Goal: Task Accomplishment & Management: Manage account settings

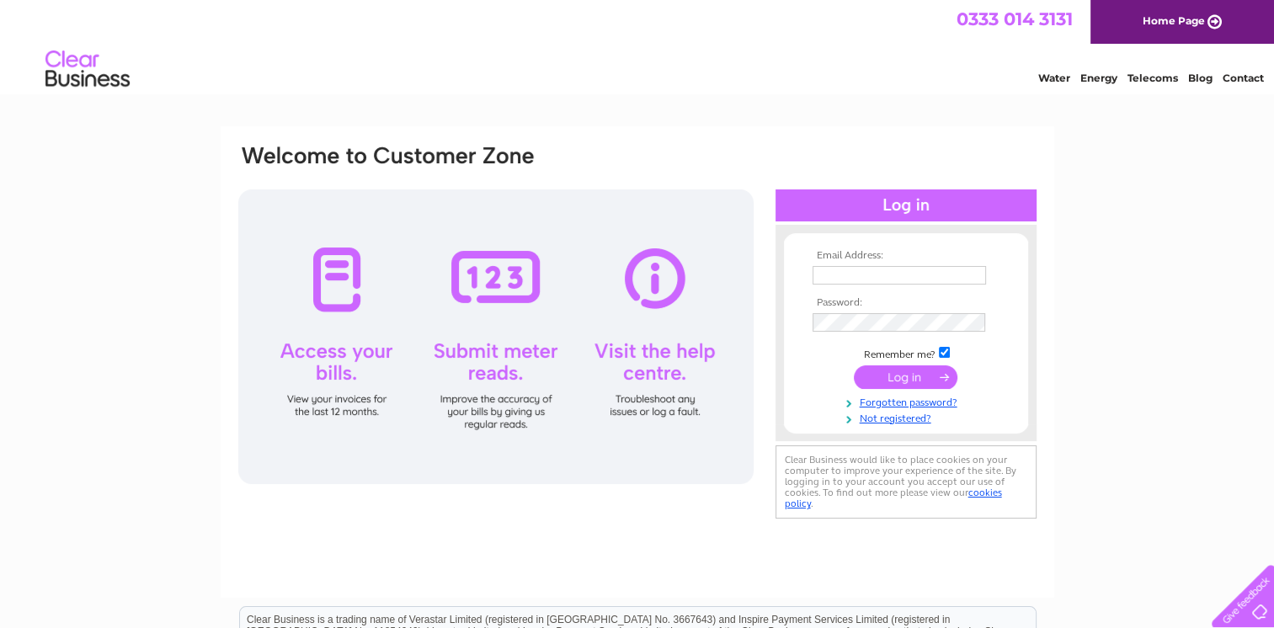
type input "enquiries@jmbc.co.uk"
click at [906, 376] on input "submit" at bounding box center [906, 378] width 104 height 24
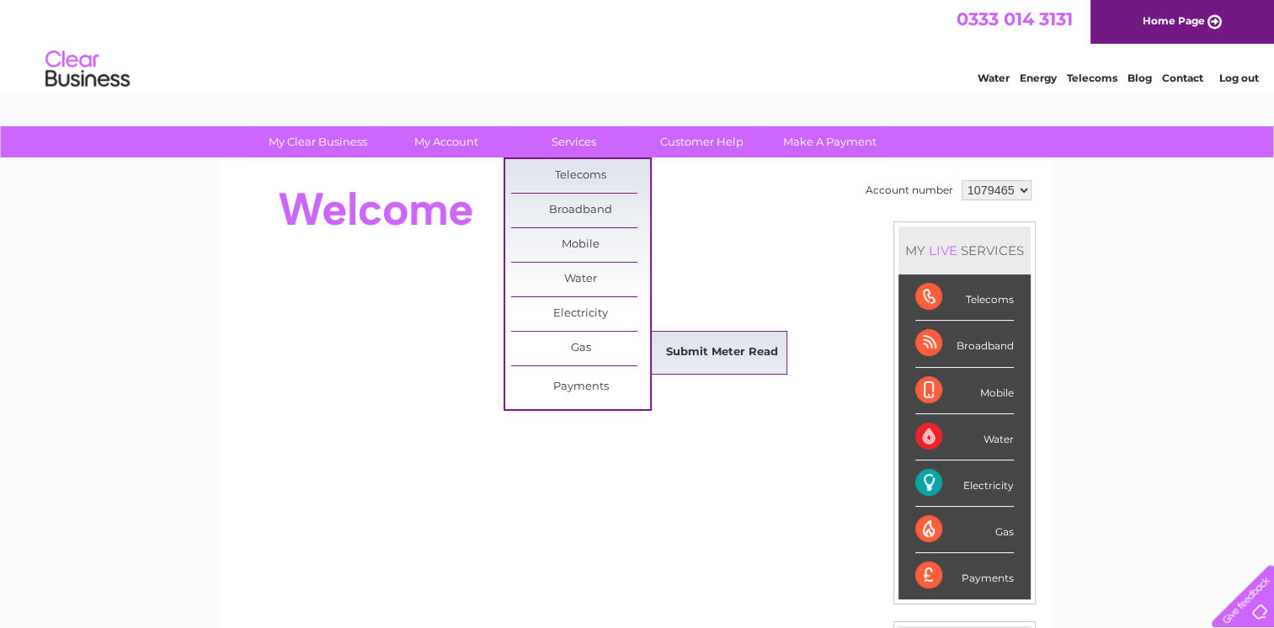
click at [706, 350] on link "Submit Meter Read" at bounding box center [722, 353] width 139 height 34
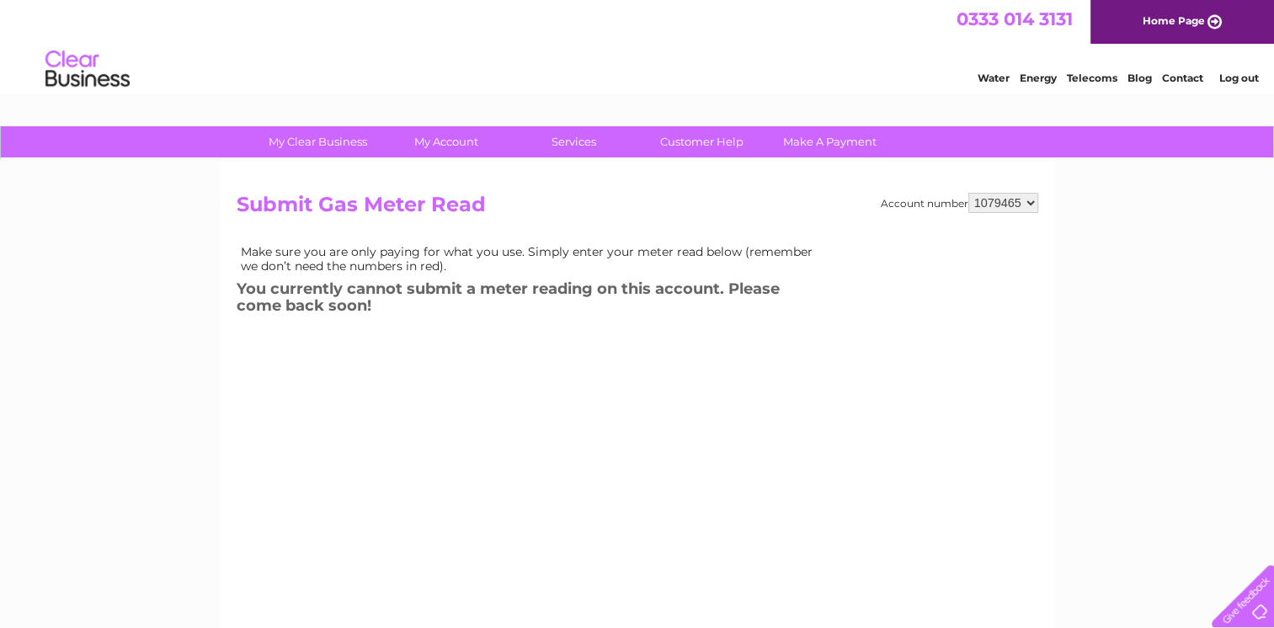
click at [1033, 206] on select "1079465 1079785" at bounding box center [1004, 203] width 70 height 20
select select "1079785"
click at [969, 193] on select "1079465 1079785" at bounding box center [1004, 203] width 70 height 20
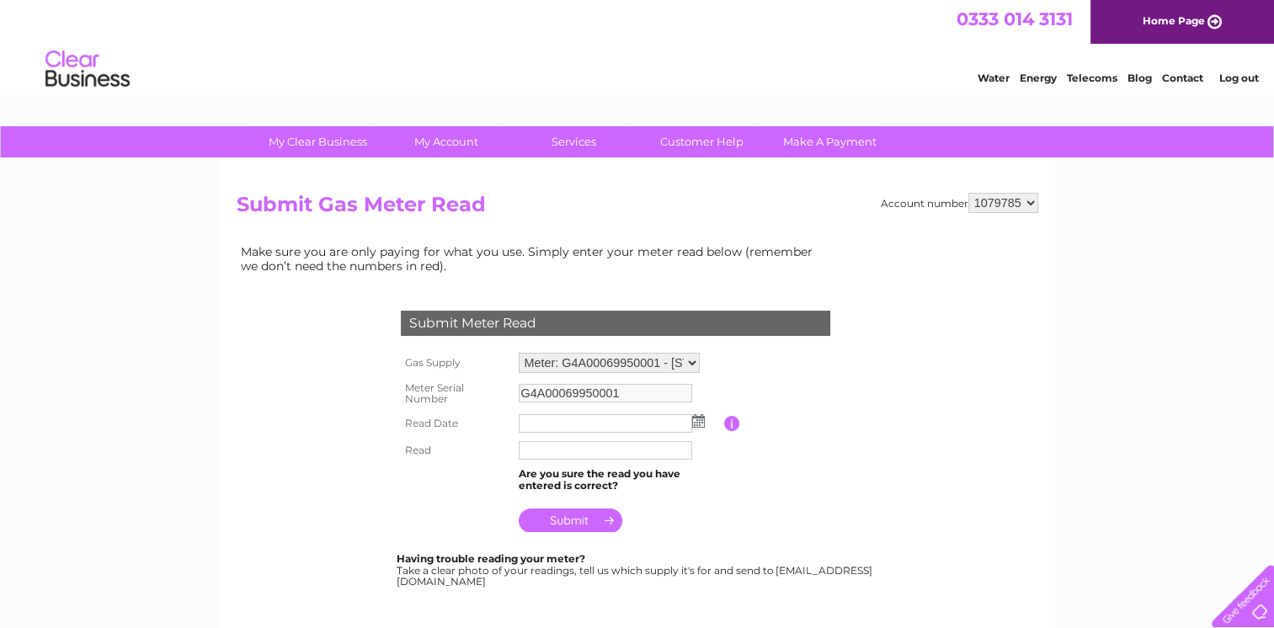
click at [544, 422] on input "text" at bounding box center [606, 423] width 174 height 19
click at [701, 420] on img at bounding box center [698, 420] width 13 height 13
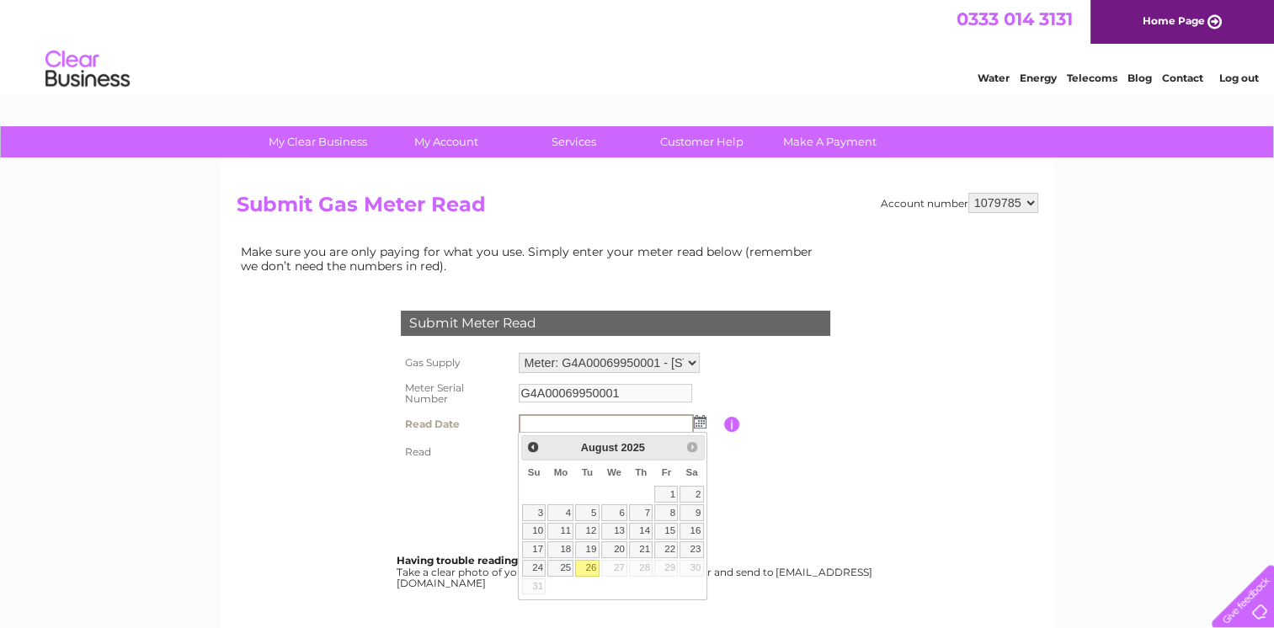
click at [590, 567] on link "26" at bounding box center [587, 568] width 24 height 17
type input "2025/08/26"
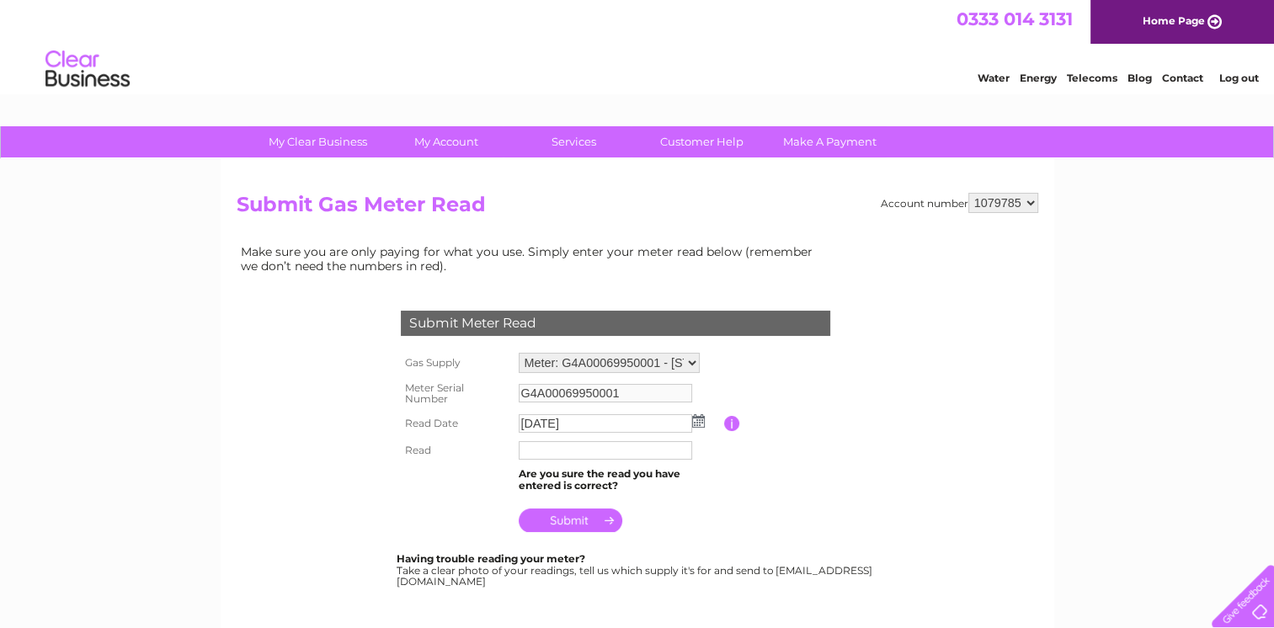
click at [532, 445] on input "text" at bounding box center [606, 450] width 174 height 19
type input "3691"
click at [569, 523] on input "submit" at bounding box center [571, 522] width 104 height 24
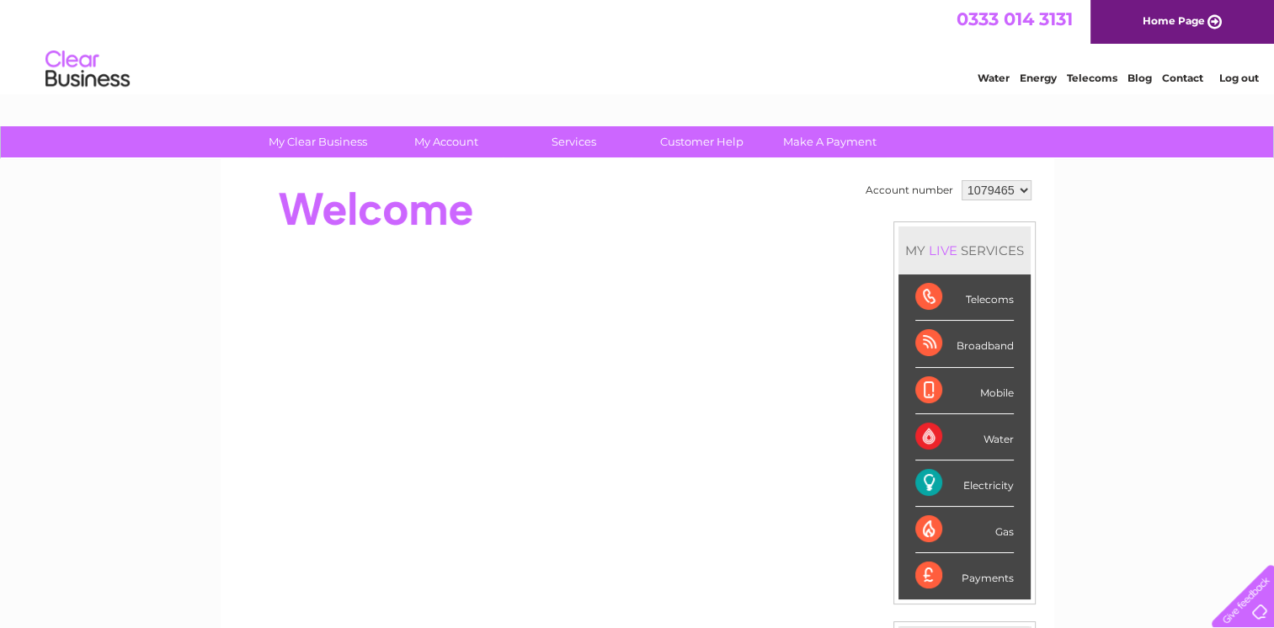
click at [1030, 187] on td "1079465 1079785" at bounding box center [997, 190] width 78 height 29
click at [1021, 191] on select "1079465 1079785" at bounding box center [997, 190] width 70 height 20
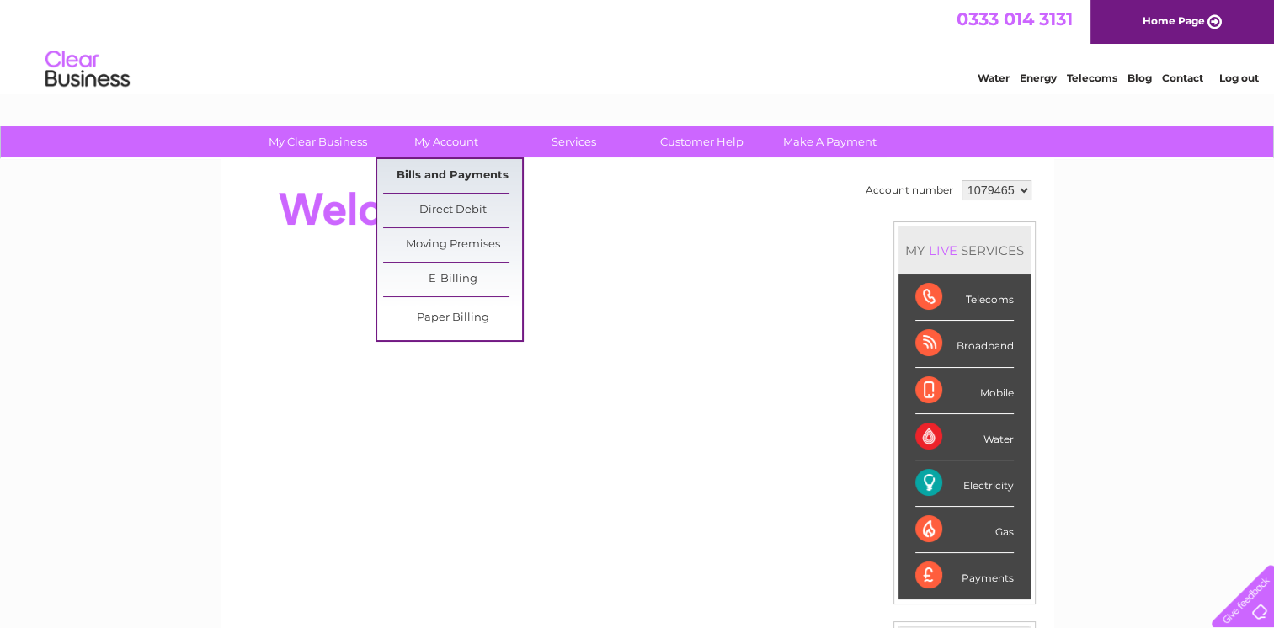
click at [455, 174] on link "Bills and Payments" at bounding box center [452, 176] width 139 height 34
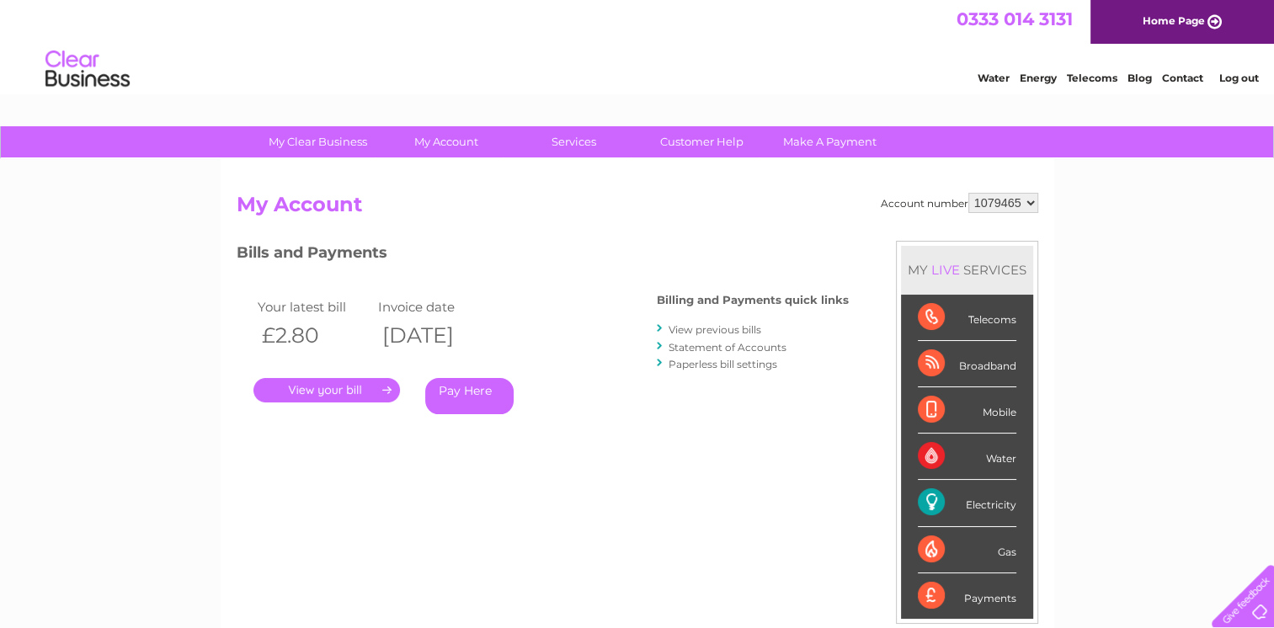
click at [1031, 205] on select "1079465 1079785" at bounding box center [1004, 203] width 70 height 20
select select "1079785"
click at [969, 193] on select "1079465 1079785" at bounding box center [1004, 203] width 70 height 20
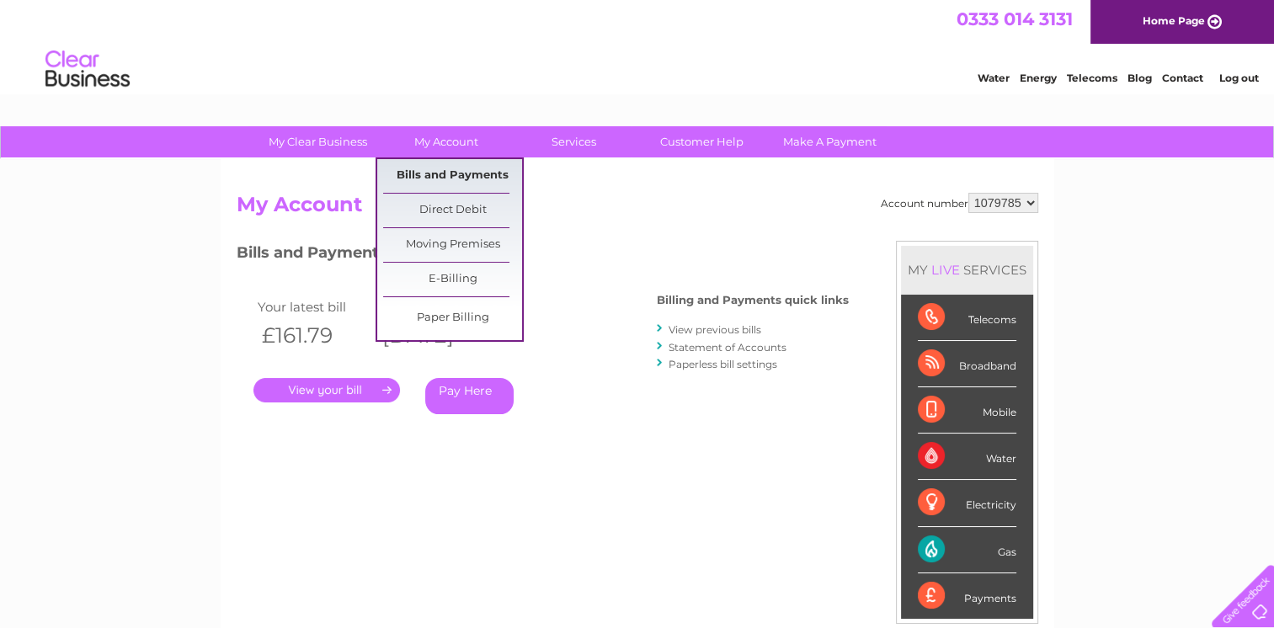
click at [462, 177] on link "Bills and Payments" at bounding box center [452, 176] width 139 height 34
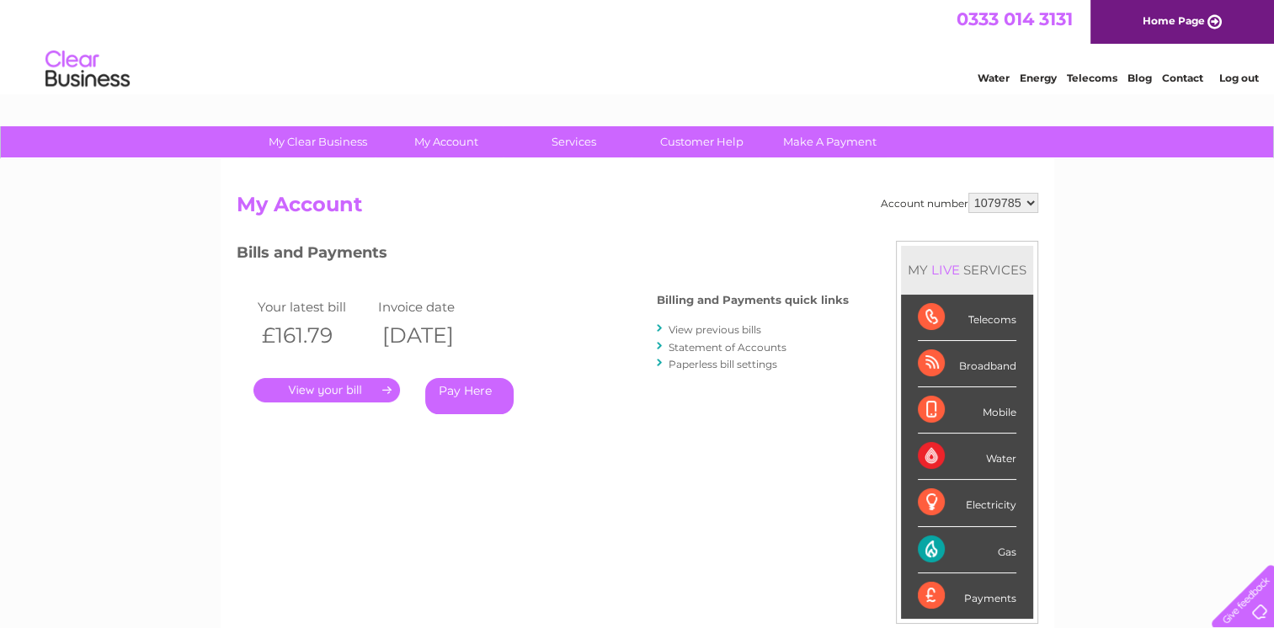
click at [327, 389] on link "." at bounding box center [327, 390] width 147 height 24
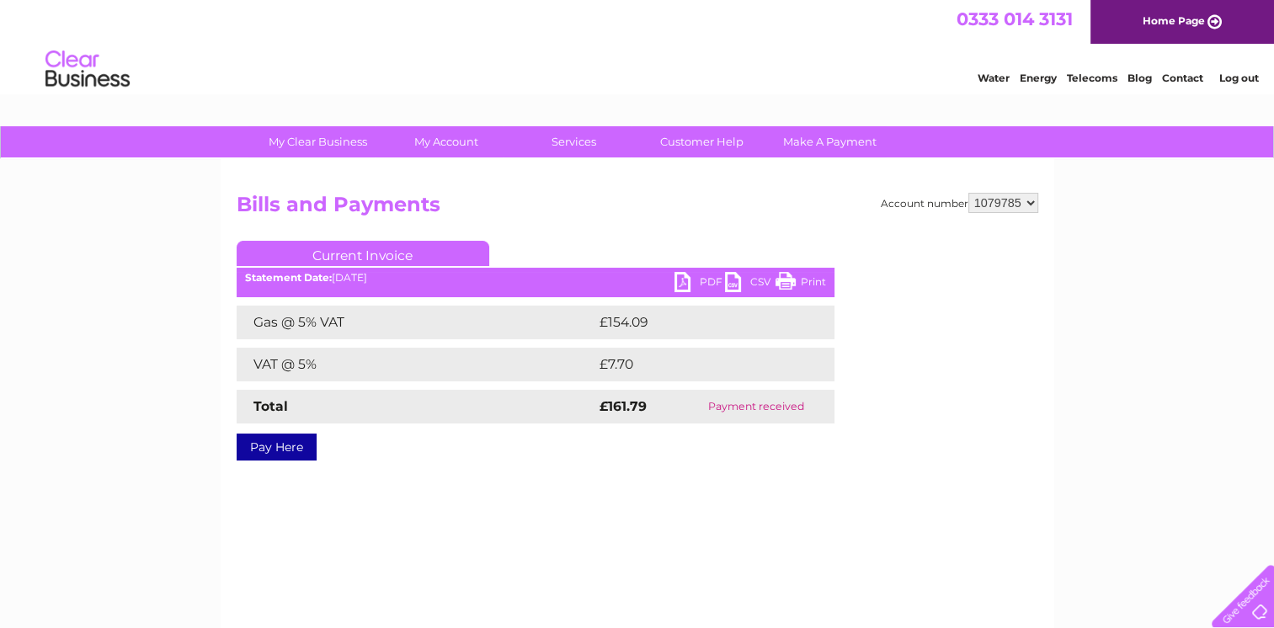
click at [1031, 202] on select "1079465 1079785" at bounding box center [1004, 203] width 70 height 20
select select "1079465"
click at [969, 193] on select "1079465 1079785" at bounding box center [1004, 203] width 70 height 20
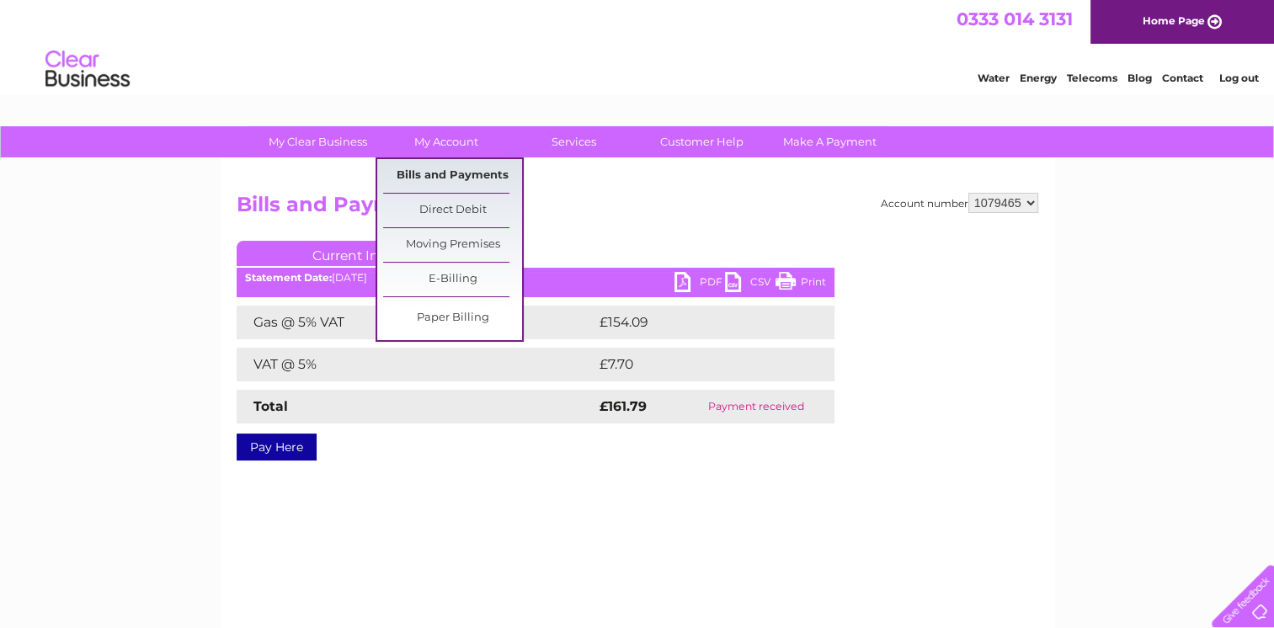
click at [458, 174] on link "Bills and Payments" at bounding box center [452, 176] width 139 height 34
click at [458, 175] on link "Bills and Payments" at bounding box center [452, 176] width 139 height 34
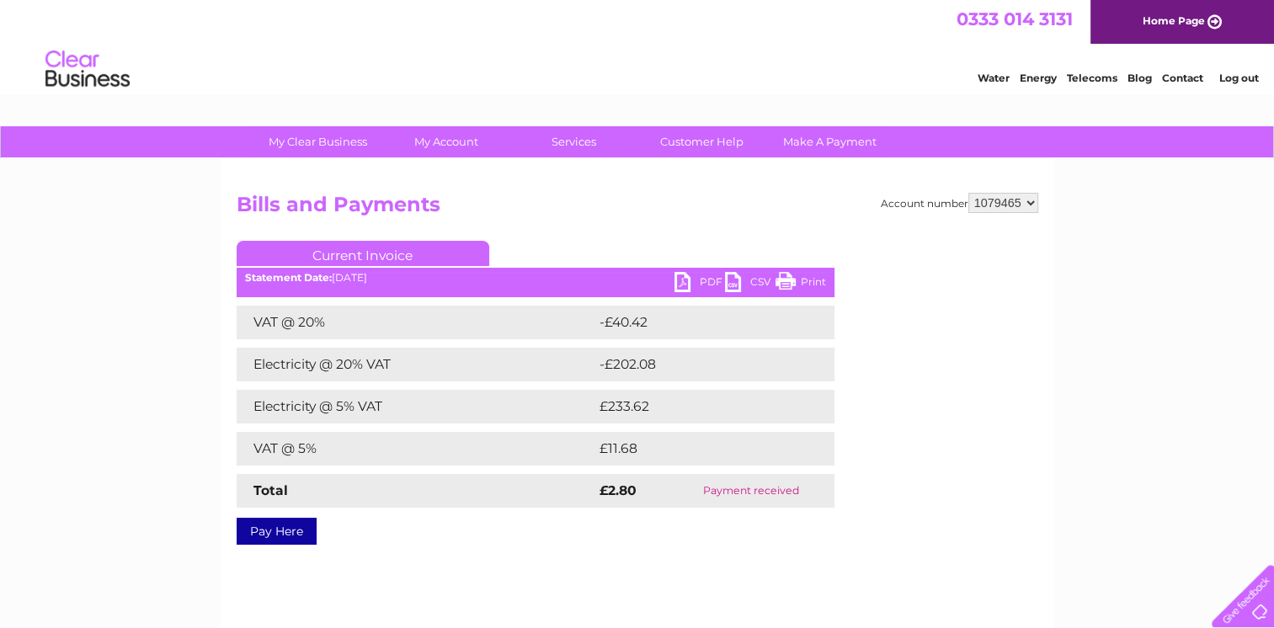
click at [1182, 78] on link "Contact" at bounding box center [1182, 78] width 41 height 13
